Goal: Task Accomplishment & Management: Use online tool/utility

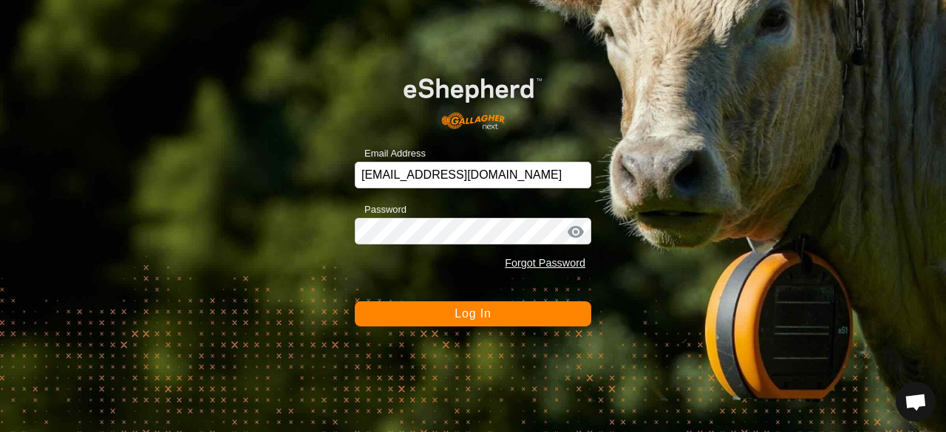
click at [532, 341] on div "Email Address jchurch@tru.ca Password Forgot Password Log In" at bounding box center [473, 216] width 946 height 432
click at [541, 329] on div "Email Address jchurch@tru.ca Password Forgot Password Log In" at bounding box center [473, 216] width 946 height 432
click at [550, 316] on button "Log In" at bounding box center [473, 314] width 237 height 25
